Goal: Navigation & Orientation: Find specific page/section

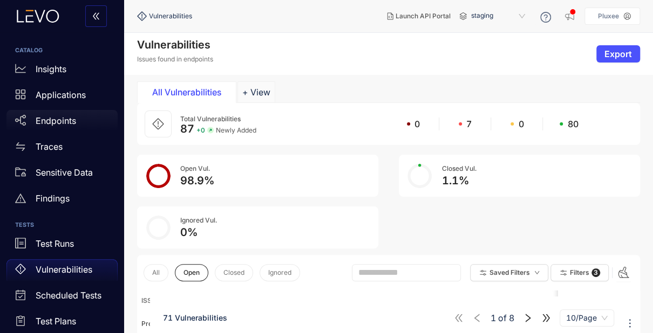
click at [60, 119] on p "Endpoints" at bounding box center [56, 121] width 40 height 10
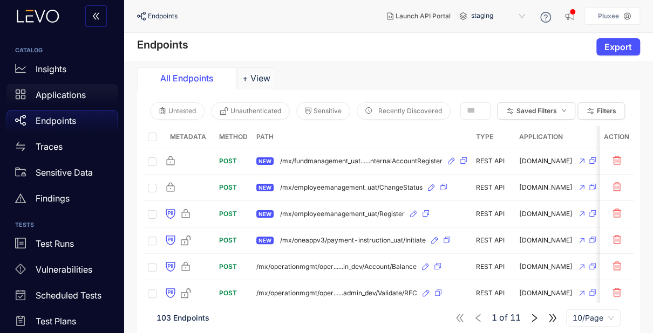
click at [60, 104] on div "Applications" at bounding box center [61, 95] width 111 height 22
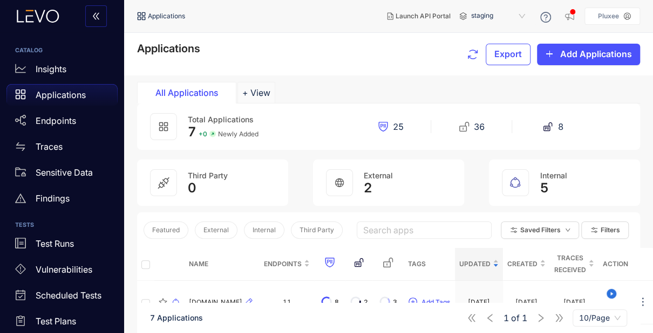
click at [48, 99] on p "Applications" at bounding box center [61, 95] width 50 height 10
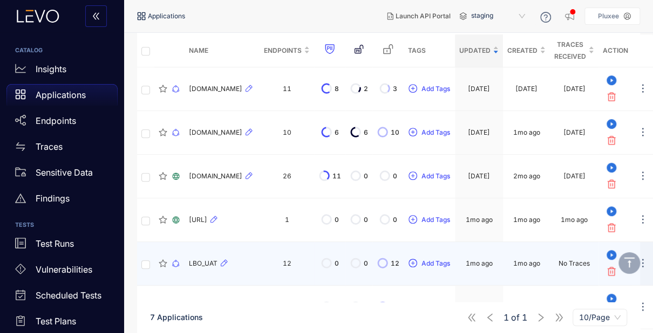
scroll to position [155, 0]
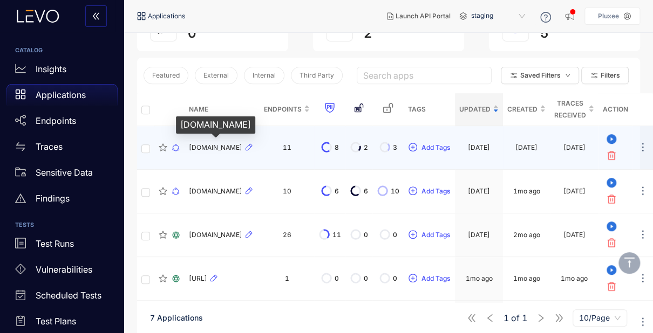
click at [203, 148] on span "[DOMAIN_NAME]" at bounding box center [215, 148] width 53 height 8
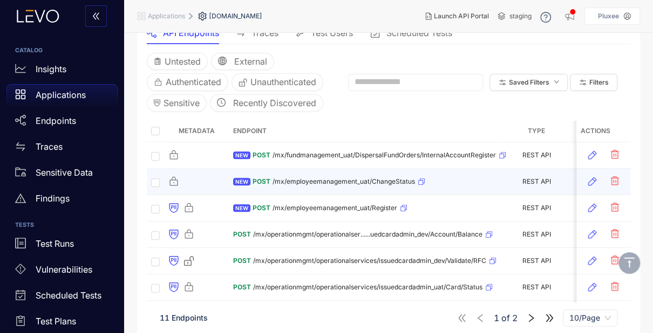
scroll to position [144, 0]
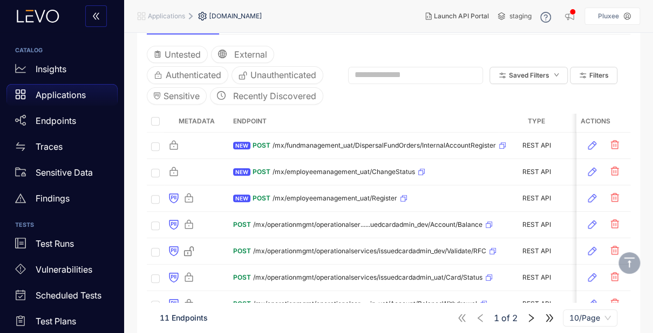
click at [39, 100] on p "Applications" at bounding box center [61, 95] width 50 height 10
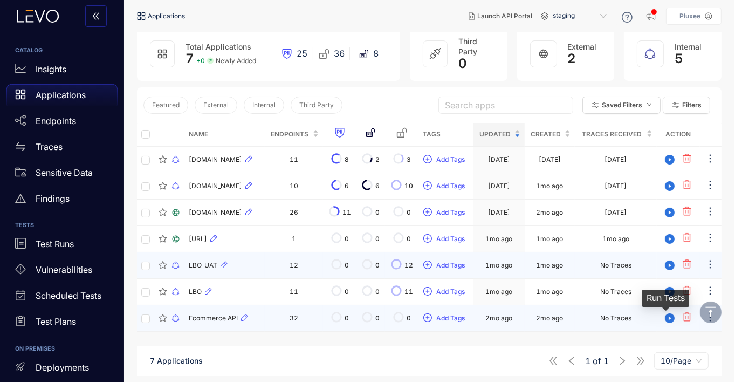
scroll to position [77, 0]
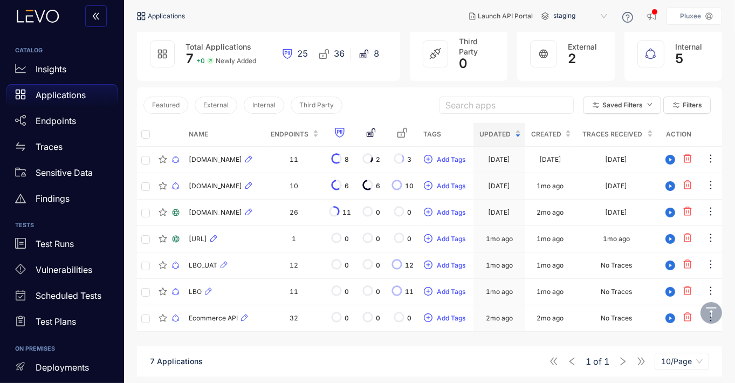
click at [54, 95] on p "Applications" at bounding box center [61, 95] width 50 height 10
click at [49, 114] on div "Endpoints" at bounding box center [61, 121] width 111 height 22
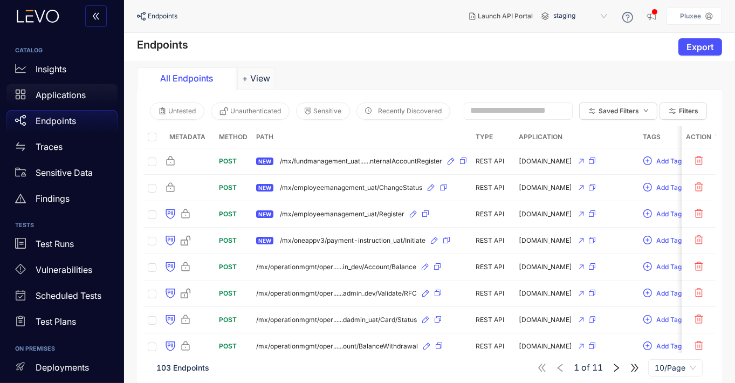
click at [58, 102] on div "Applications" at bounding box center [61, 95] width 111 height 22
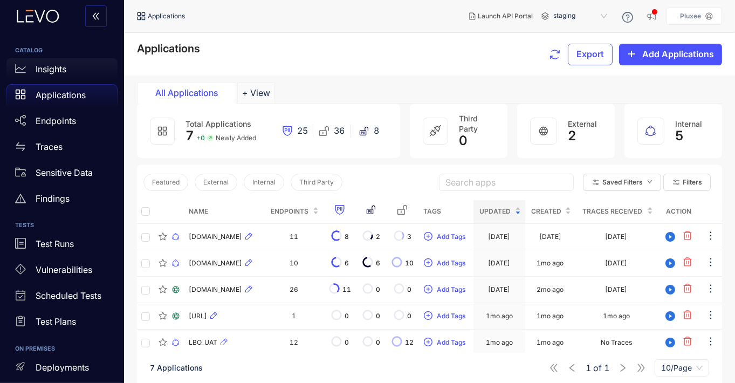
click at [62, 80] on link "Insights" at bounding box center [61, 71] width 111 height 26
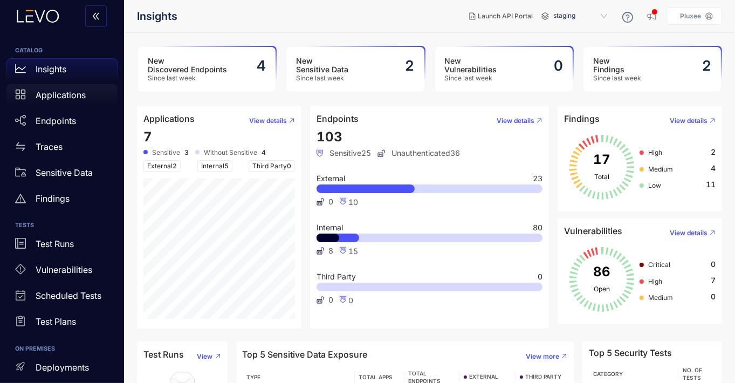
click at [61, 101] on div "Applications" at bounding box center [61, 95] width 111 height 22
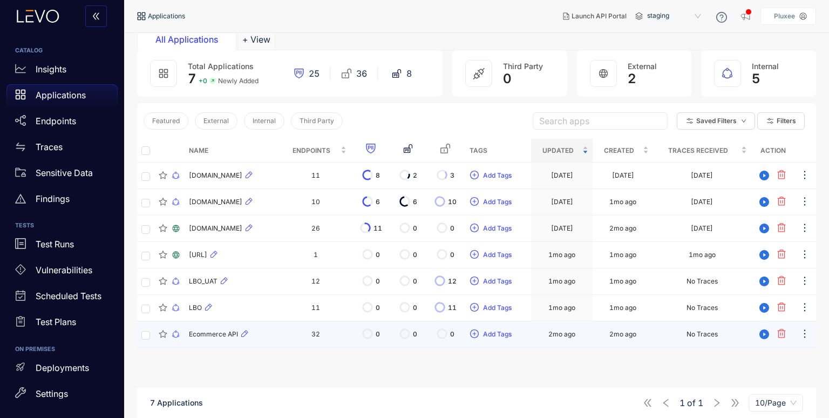
scroll to position [53, 0]
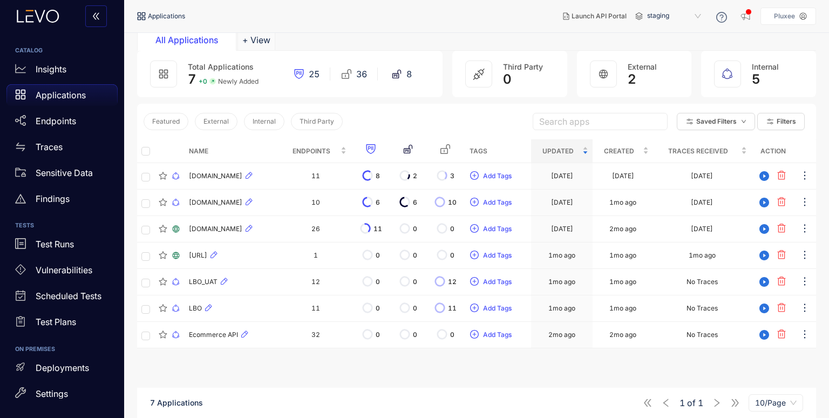
click at [46, 98] on p "Applications" at bounding box center [61, 95] width 50 height 10
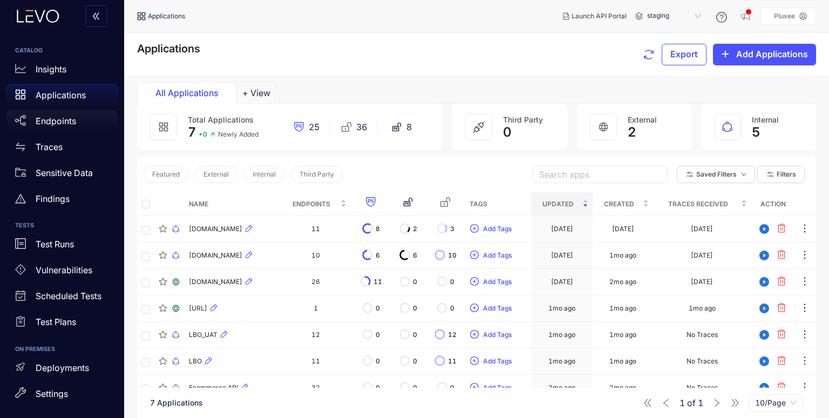
click at [57, 126] on div "Endpoints" at bounding box center [61, 121] width 111 height 22
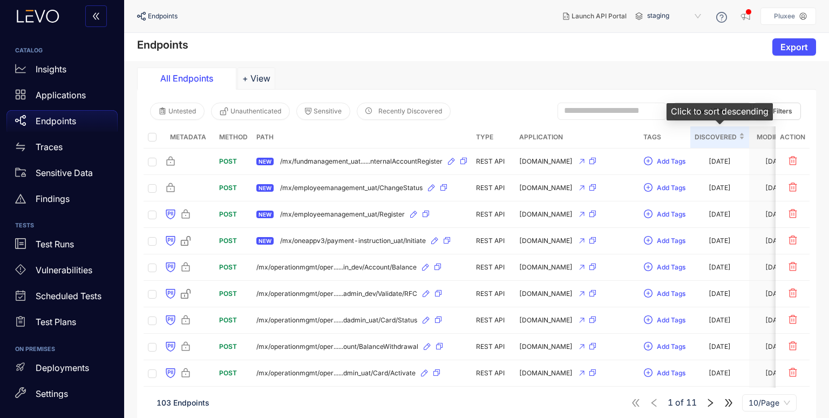
click at [710, 135] on span "Discovered" at bounding box center [715, 137] width 42 height 12
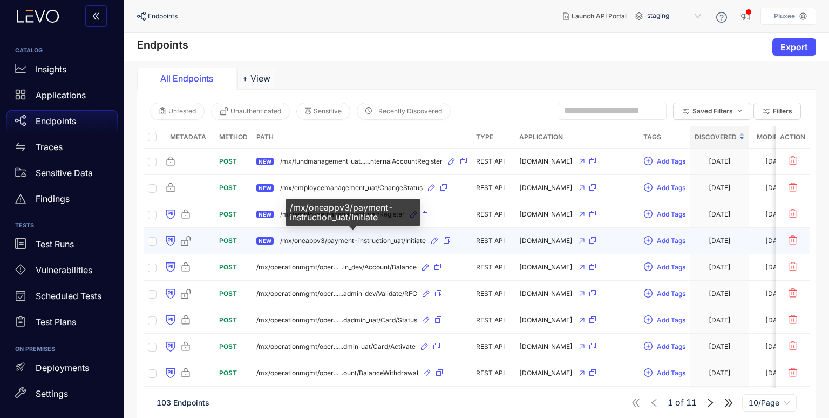
click at [358, 238] on span "/mx/oneappv3/payment-instruction_uat/Initiate" at bounding box center [353, 241] width 146 height 8
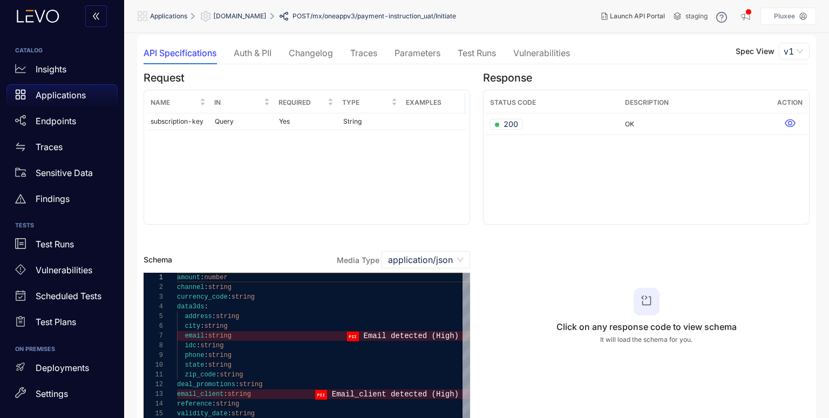
scroll to position [53, 0]
click at [54, 95] on p "Applications" at bounding box center [61, 95] width 50 height 10
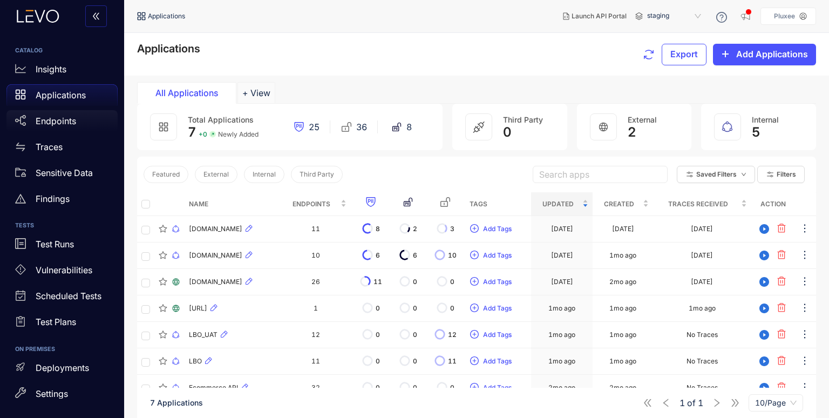
click at [42, 117] on p "Endpoints" at bounding box center [56, 121] width 40 height 10
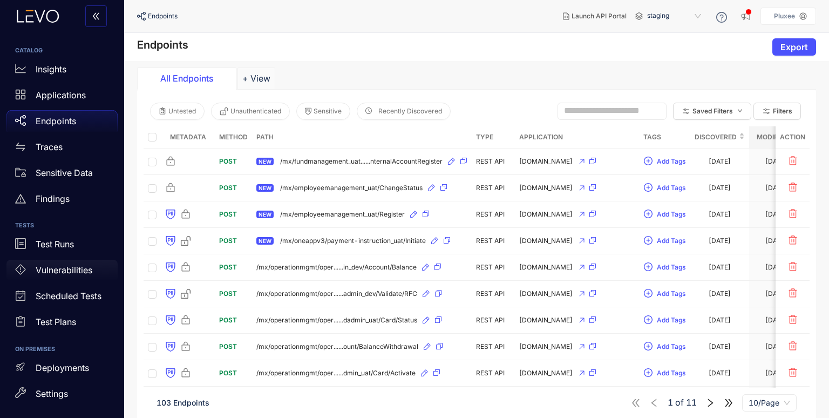
click at [65, 271] on p "Vulnerabilities" at bounding box center [64, 270] width 57 height 10
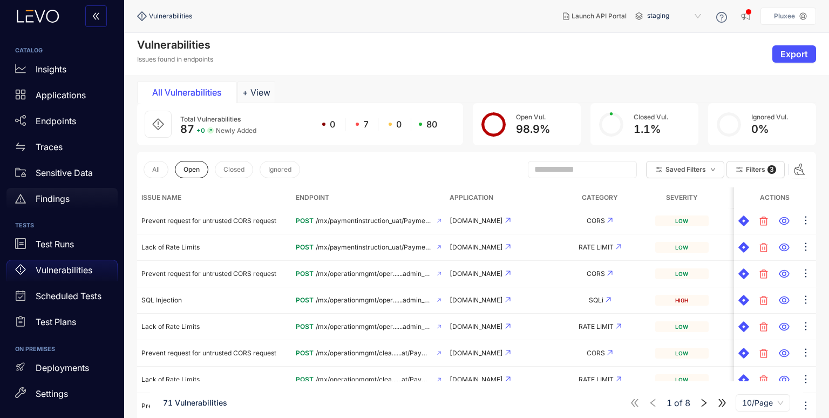
click at [56, 197] on p "Findings" at bounding box center [53, 199] width 34 height 10
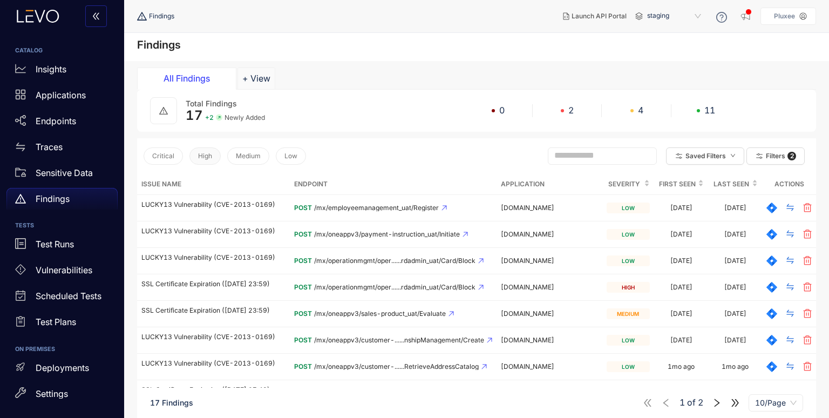
click at [198, 161] on button "High" at bounding box center [204, 155] width 31 height 17
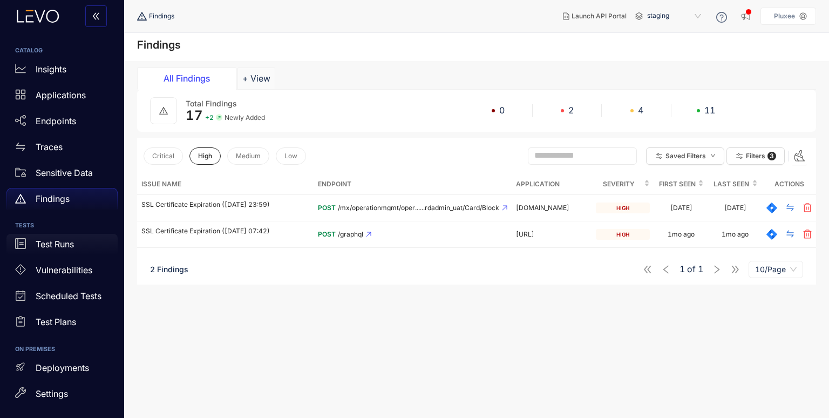
click at [57, 240] on p "Test Runs" at bounding box center [55, 244] width 38 height 10
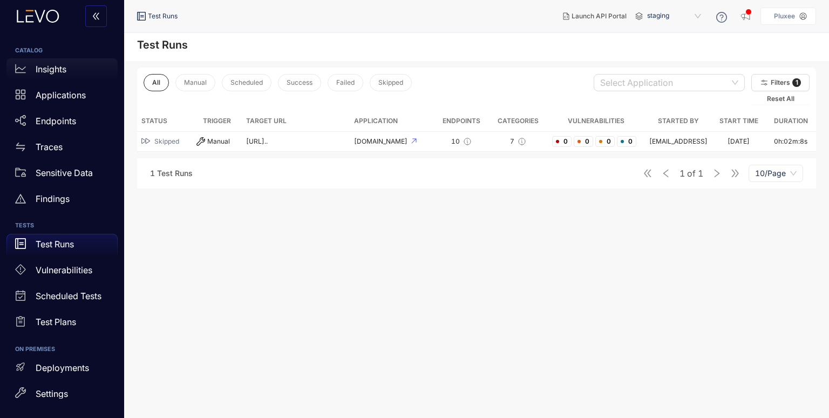
click at [51, 71] on p "Insights" at bounding box center [51, 69] width 31 height 10
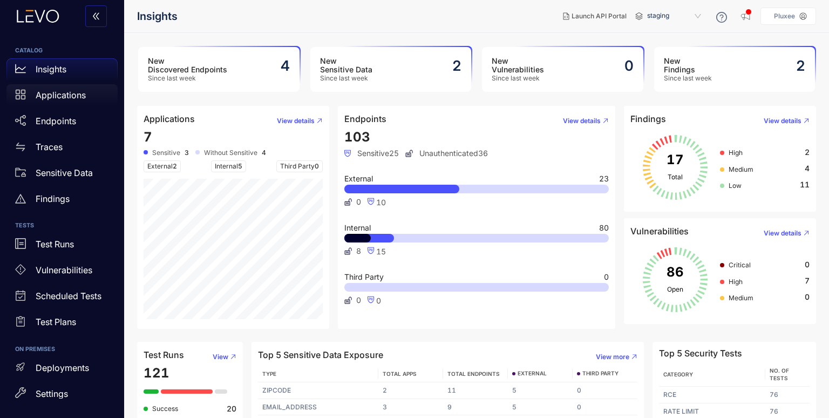
click at [44, 95] on p "Applications" at bounding box center [61, 95] width 50 height 10
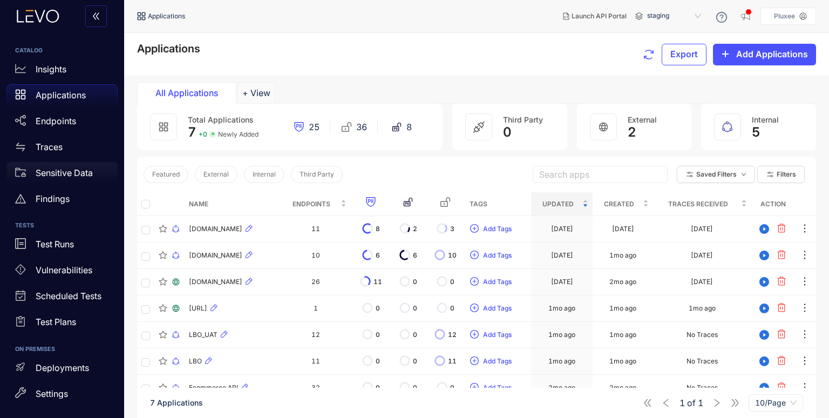
click at [76, 174] on p "Sensitive Data" at bounding box center [64, 173] width 57 height 10
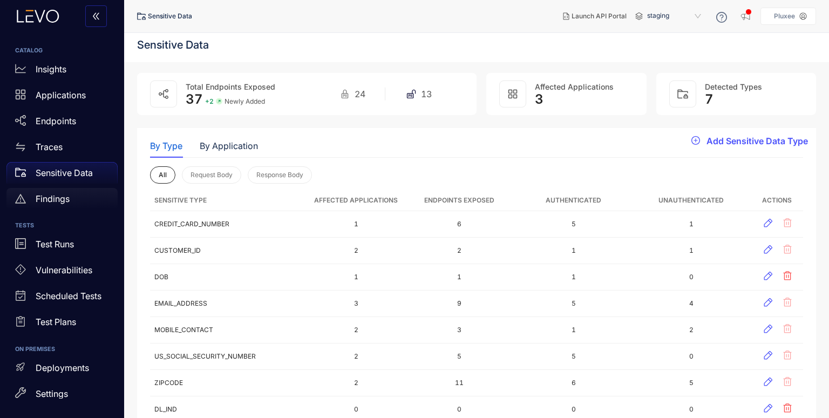
click at [69, 194] on p "Findings" at bounding box center [53, 199] width 34 height 10
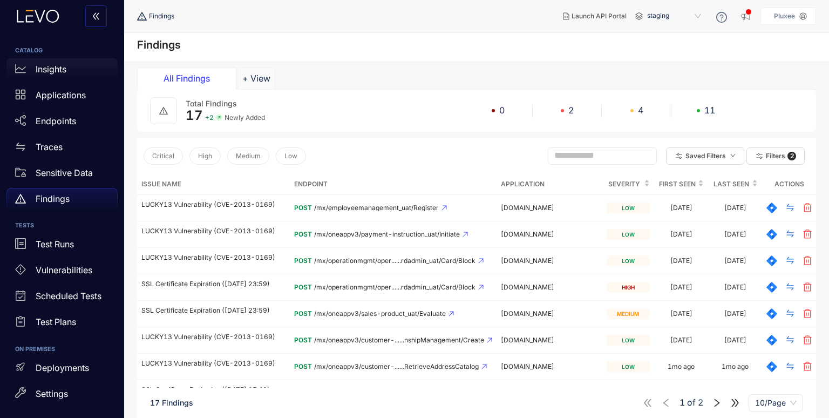
click at [46, 72] on p "Insights" at bounding box center [51, 69] width 31 height 10
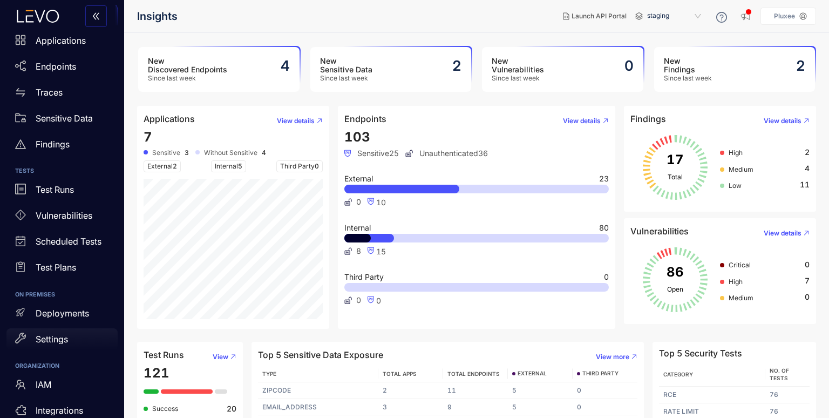
scroll to position [94, 0]
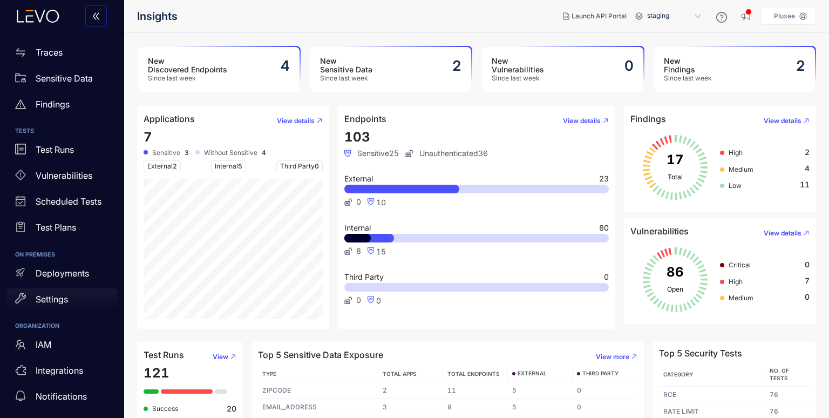
click at [54, 294] on p "Settings" at bounding box center [52, 299] width 32 height 10
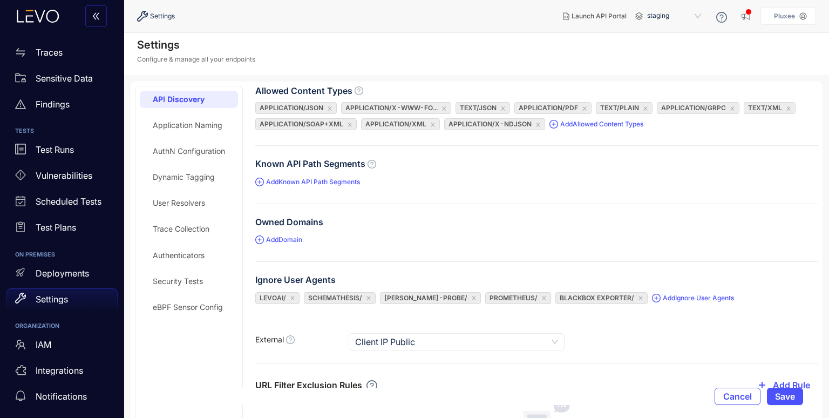
click at [786, 16] on p "Pluxee" at bounding box center [784, 16] width 21 height 8
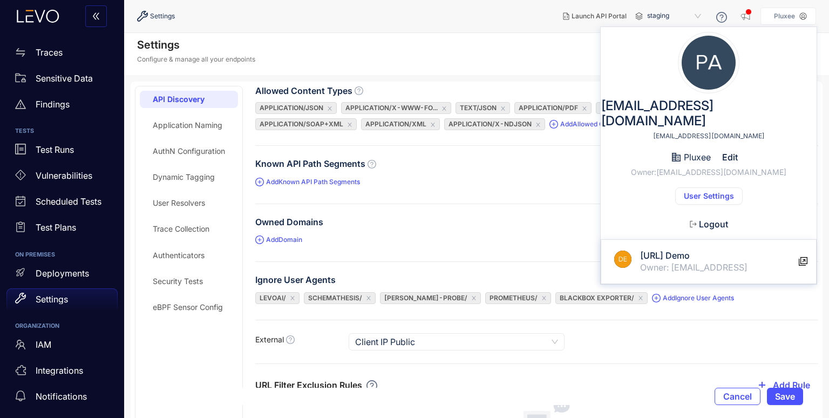
click at [705, 191] on span "User Settings" at bounding box center [708, 195] width 50 height 9
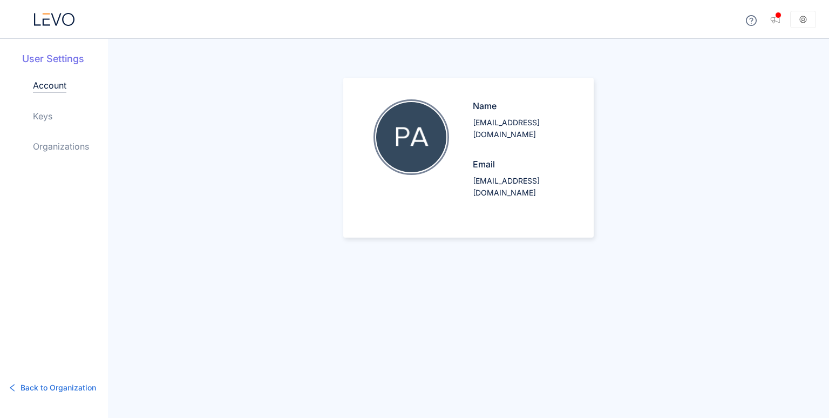
click at [44, 150] on link "Organizations" at bounding box center [61, 146] width 56 height 13
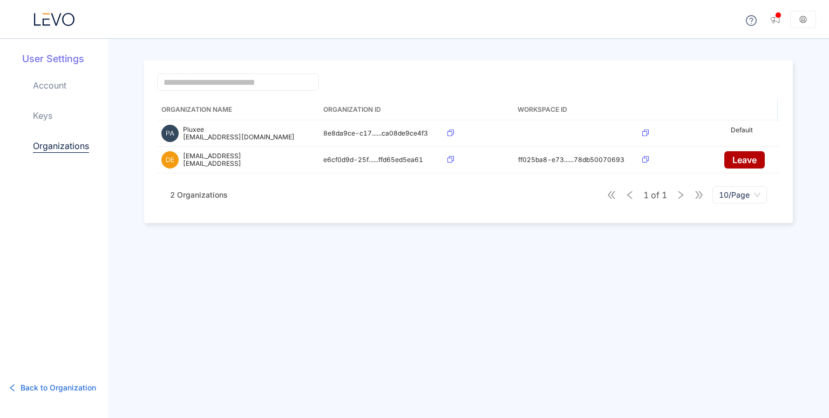
click at [17, 391] on button "Back to Organization" at bounding box center [52, 387] width 105 height 17
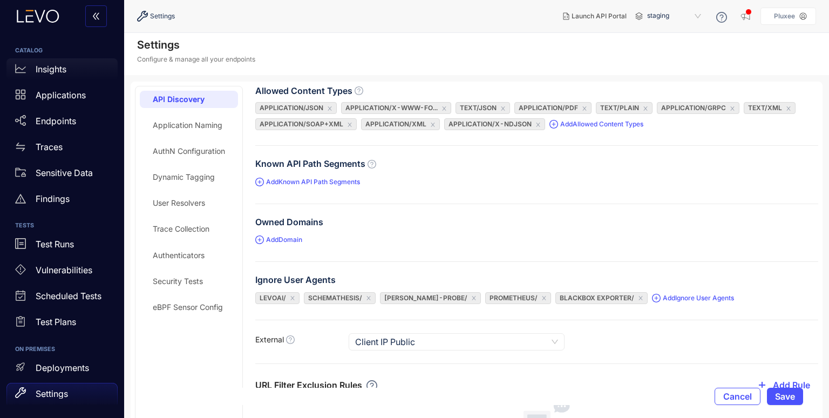
click at [59, 73] on p "Insights" at bounding box center [51, 69] width 31 height 10
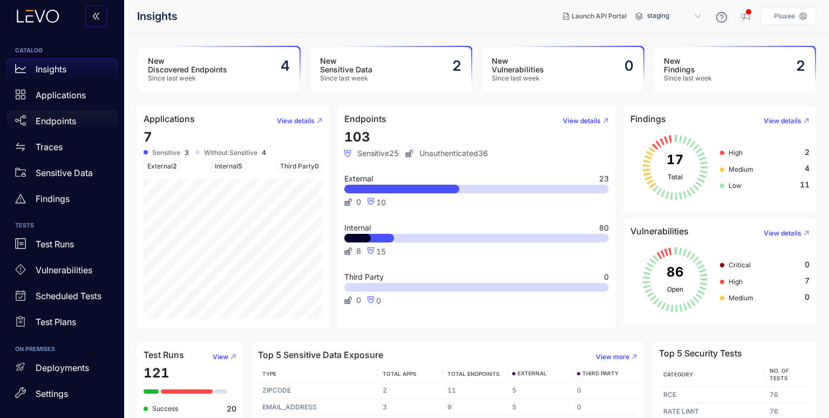
click at [53, 122] on p "Endpoints" at bounding box center [56, 121] width 40 height 10
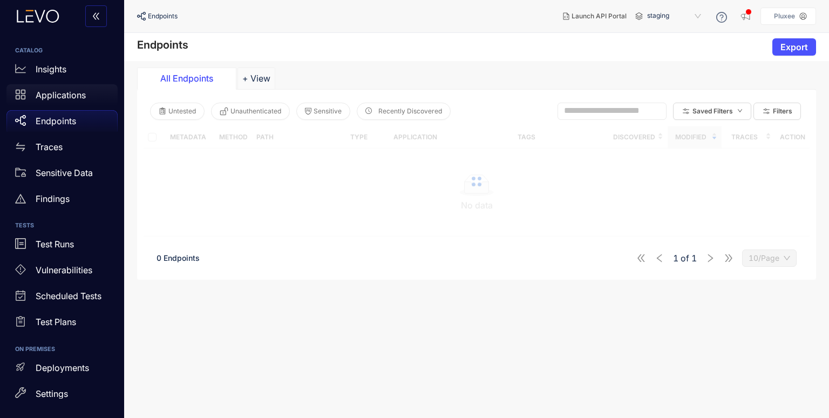
click at [64, 94] on p "Applications" at bounding box center [61, 95] width 50 height 10
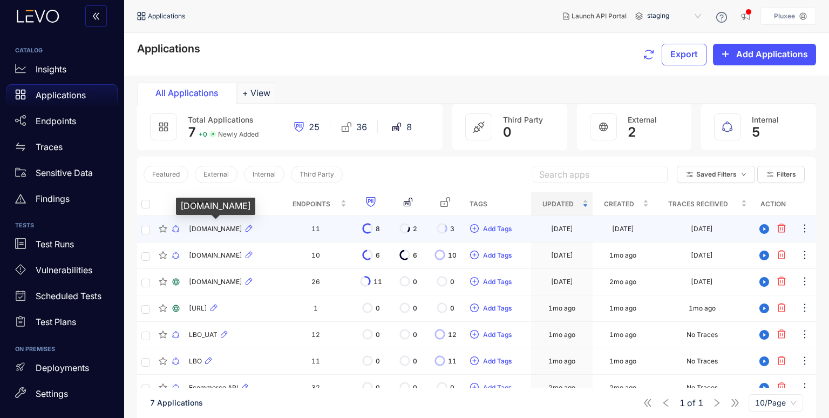
click at [193, 228] on span "[DOMAIN_NAME]" at bounding box center [215, 229] width 53 height 8
